Goal: Task Accomplishment & Management: Complete application form

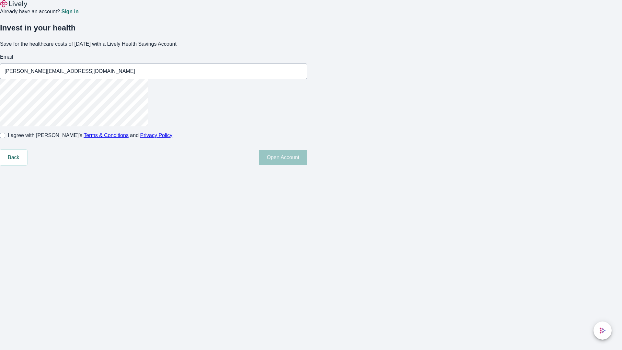
click at [5, 138] on input "I agree with Lively’s Terms & Conditions and Privacy Policy" at bounding box center [2, 135] width 5 height 5
checkbox input "true"
click at [307, 165] on button "Open Account" at bounding box center [283, 158] width 48 height 16
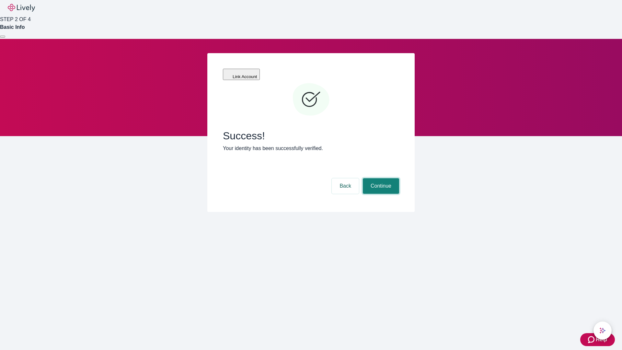
click at [380, 178] on button "Continue" at bounding box center [381, 186] width 36 height 16
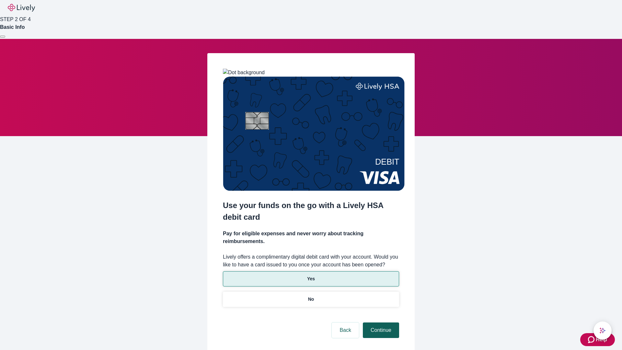
click at [311, 275] on p "Yes" at bounding box center [311, 278] width 8 height 7
click at [380, 322] on button "Continue" at bounding box center [381, 330] width 36 height 16
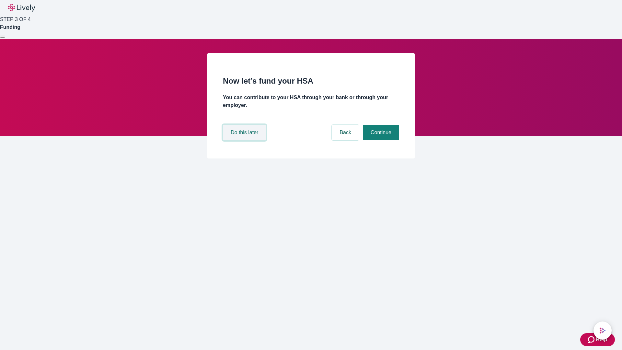
click at [245, 140] on button "Do this later" at bounding box center [244, 133] width 43 height 16
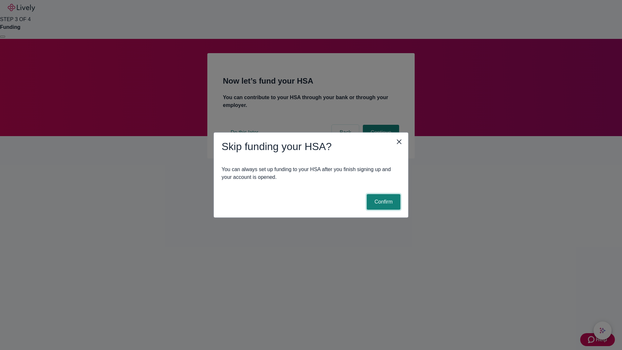
click at [382, 202] on button "Confirm" at bounding box center [384, 202] width 34 height 16
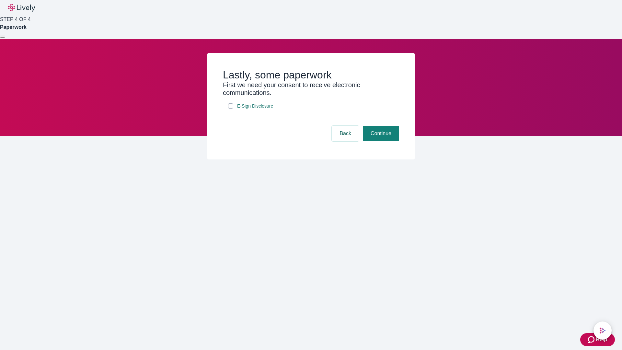
click at [231, 108] on input "E-Sign Disclosure" at bounding box center [230, 105] width 5 height 5
checkbox input "true"
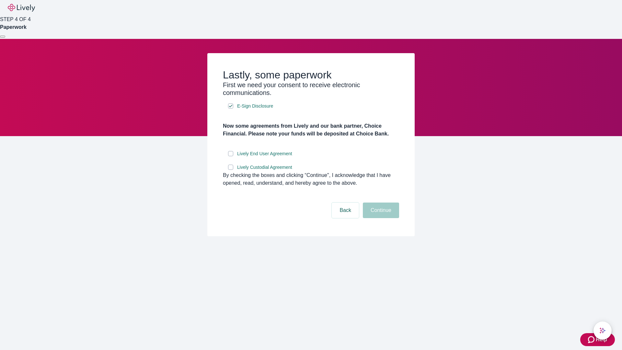
click at [231, 156] on input "Lively End User Agreement" at bounding box center [230, 153] width 5 height 5
checkbox input "true"
click at [231, 170] on input "Lively Custodial Agreement" at bounding box center [230, 167] width 5 height 5
checkbox input "true"
click at [380, 218] on button "Continue" at bounding box center [381, 210] width 36 height 16
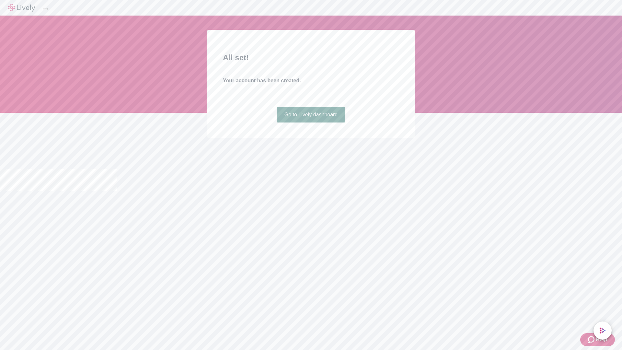
click at [311, 122] on link "Go to Lively dashboard" at bounding box center [311, 115] width 69 height 16
